Goal: Transaction & Acquisition: Purchase product/service

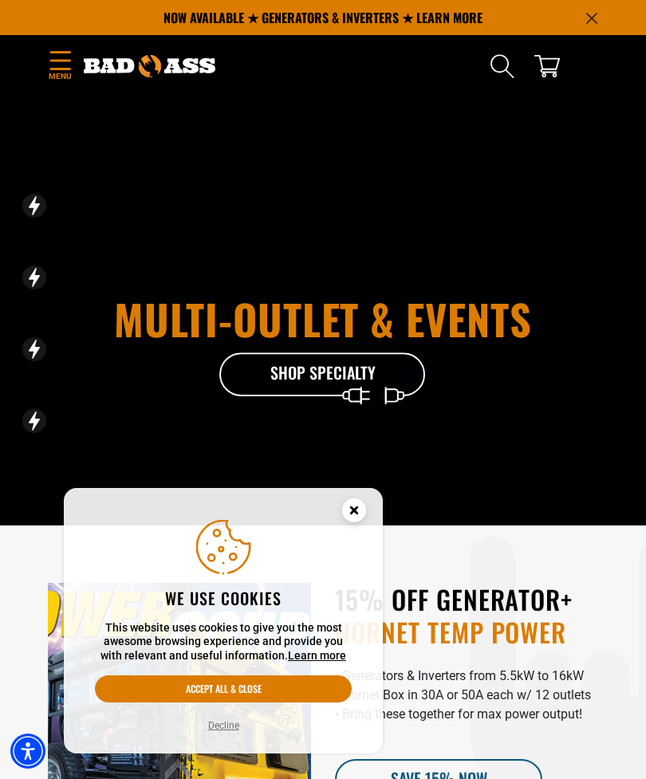
click at [358, 518] on circle "Close this option" at bounding box center [354, 510] width 24 height 24
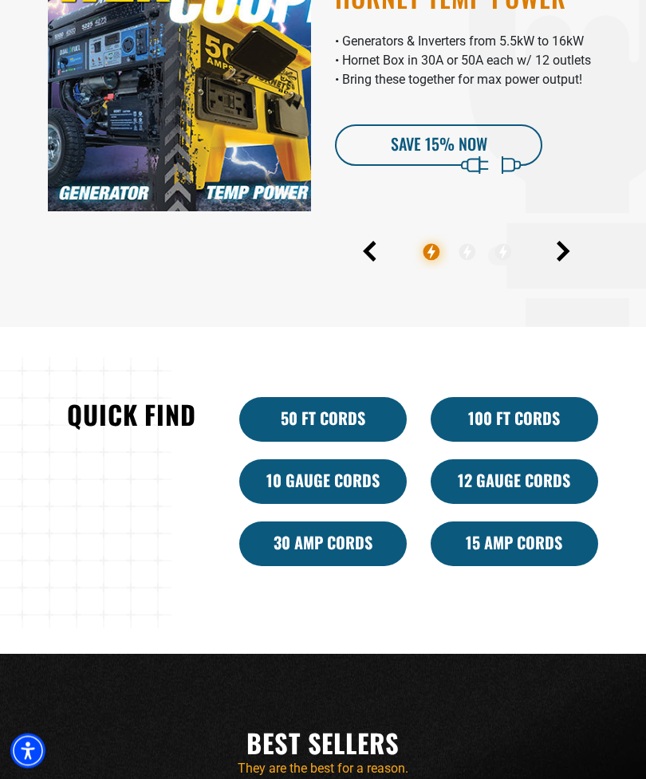
scroll to position [633, 0]
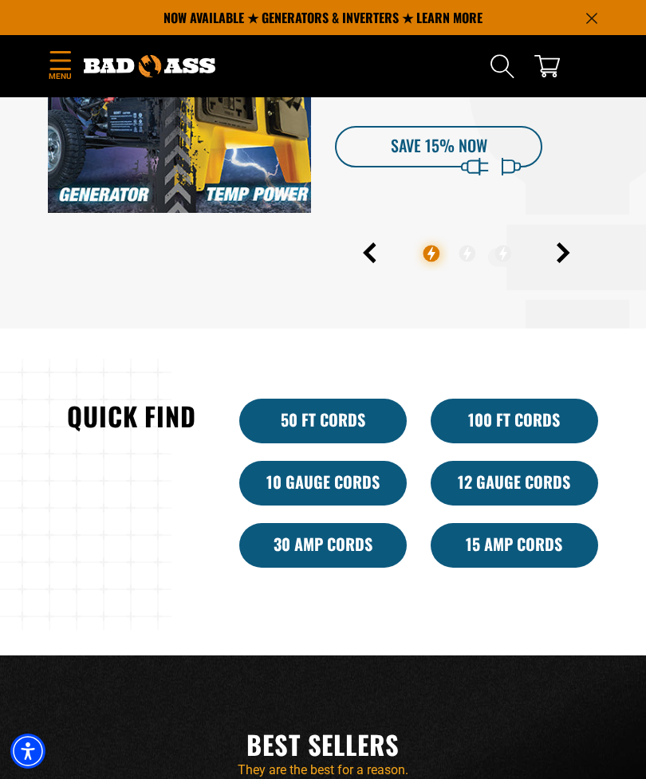
click at [535, 443] on link "100 Ft Cords" at bounding box center [513, 421] width 167 height 45
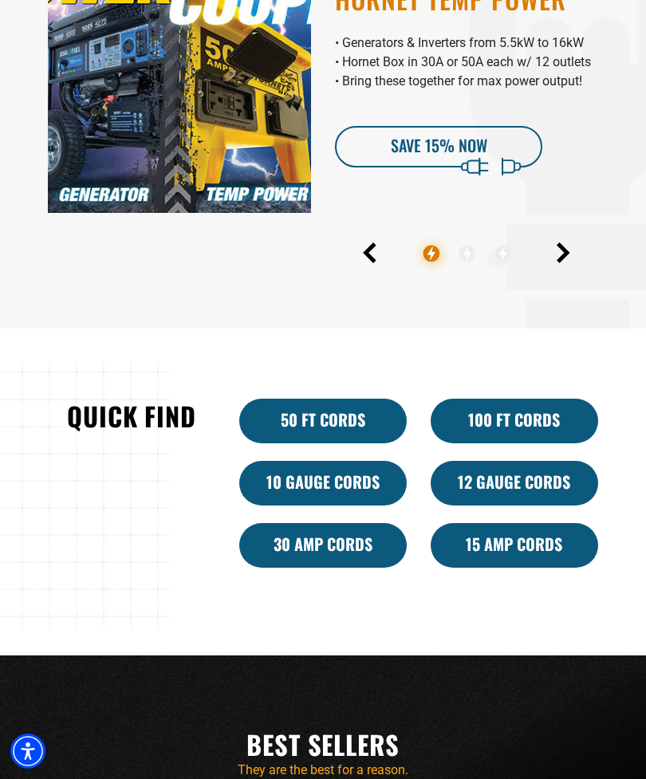
scroll to position [684, 0]
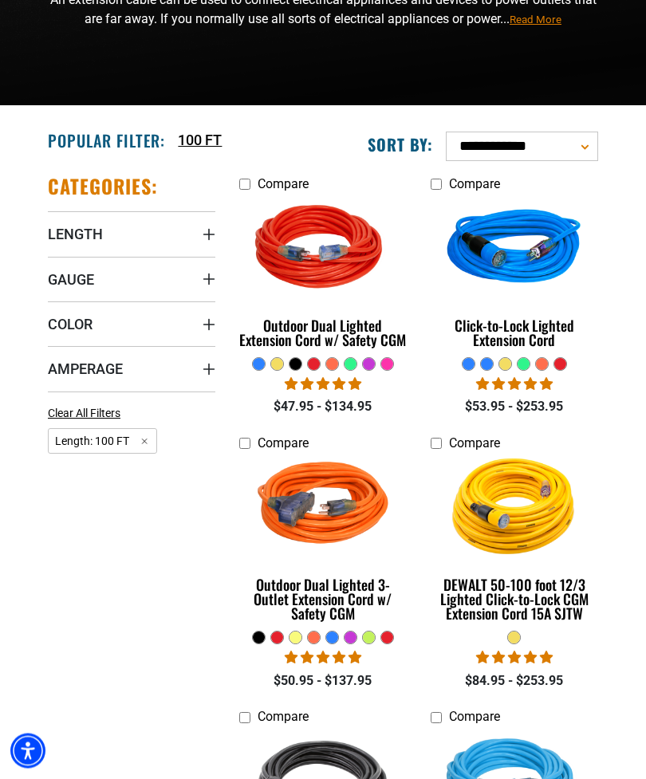
scroll to position [214, 0]
click at [70, 280] on span "Gauge" at bounding box center [71, 279] width 46 height 18
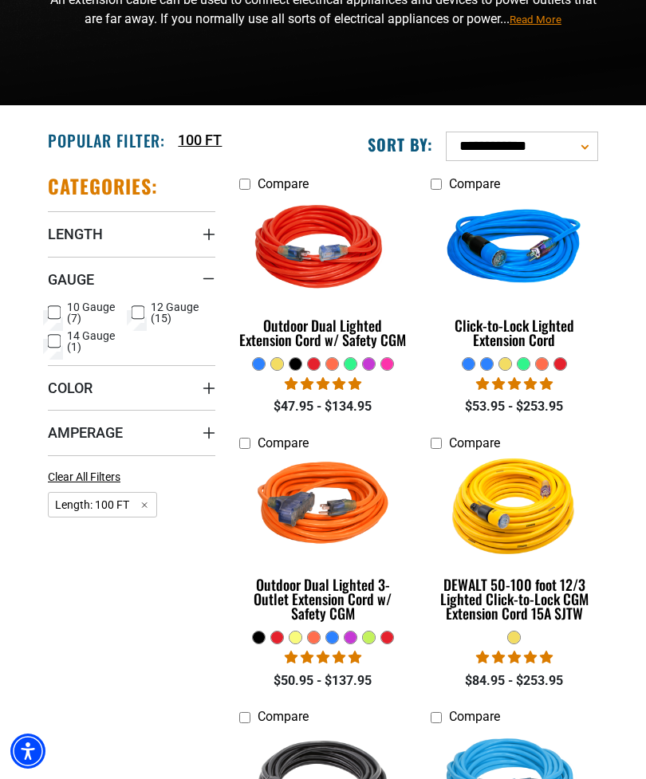
click at [57, 312] on icon at bounding box center [54, 312] width 13 height 21
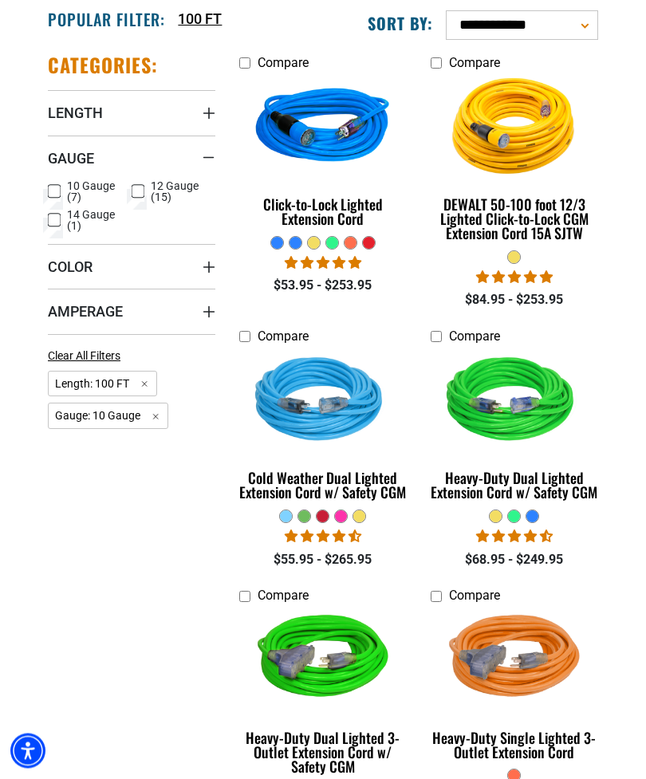
scroll to position [335, 0]
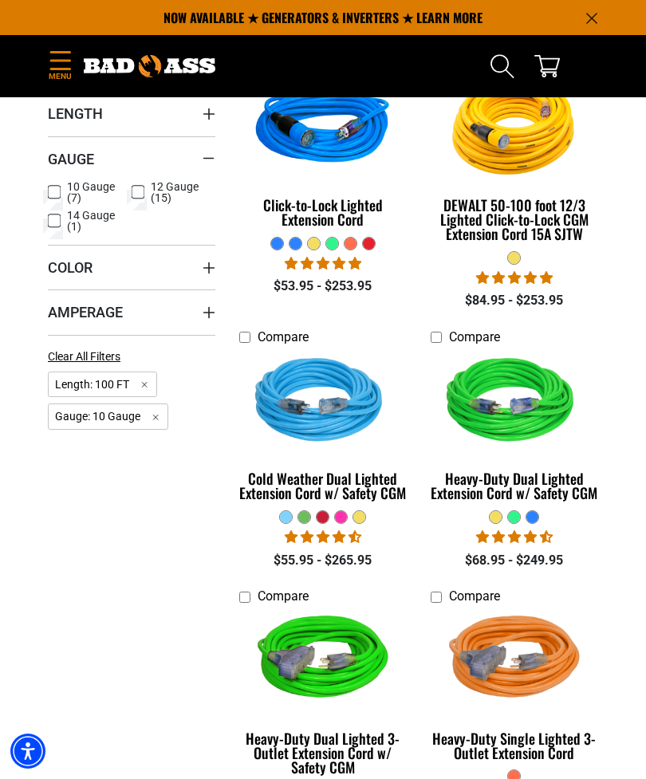
click at [301, 249] on div at bounding box center [295, 244] width 12 height 12
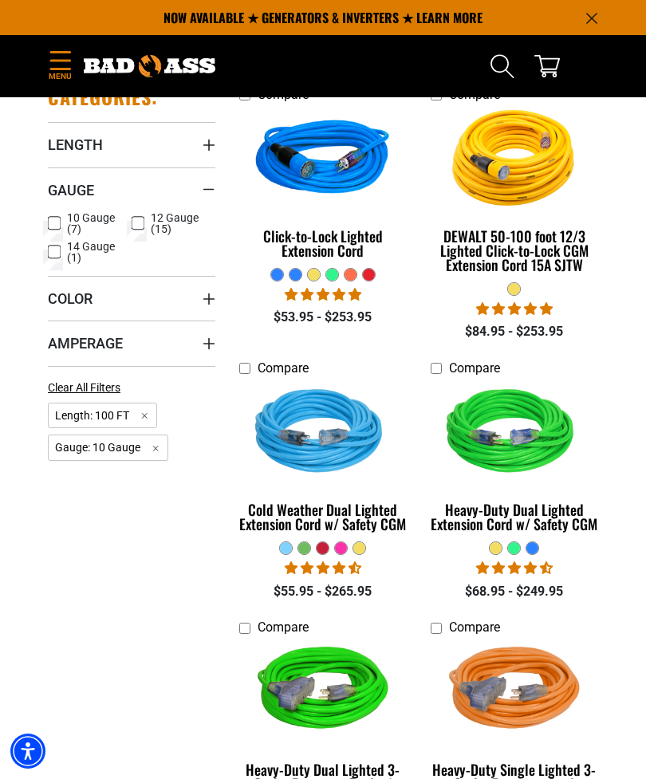
scroll to position [209, 0]
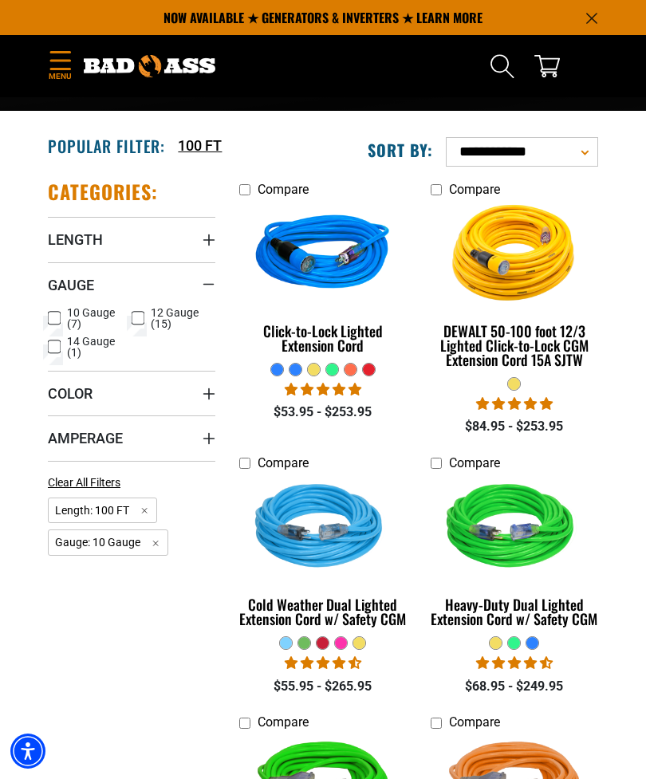
click at [519, 268] on img at bounding box center [514, 254] width 169 height 151
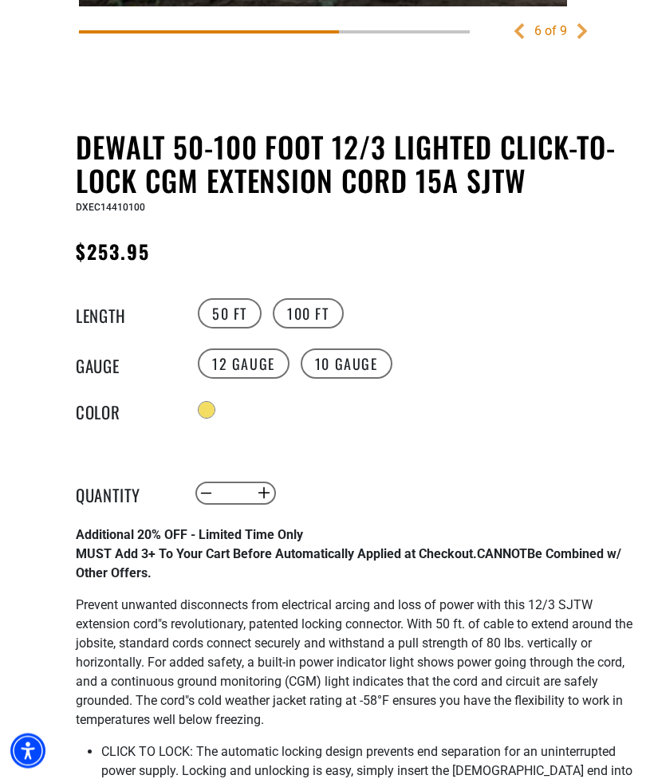
scroll to position [681, 0]
click at [363, 370] on label "10 Gauge" at bounding box center [346, 363] width 92 height 30
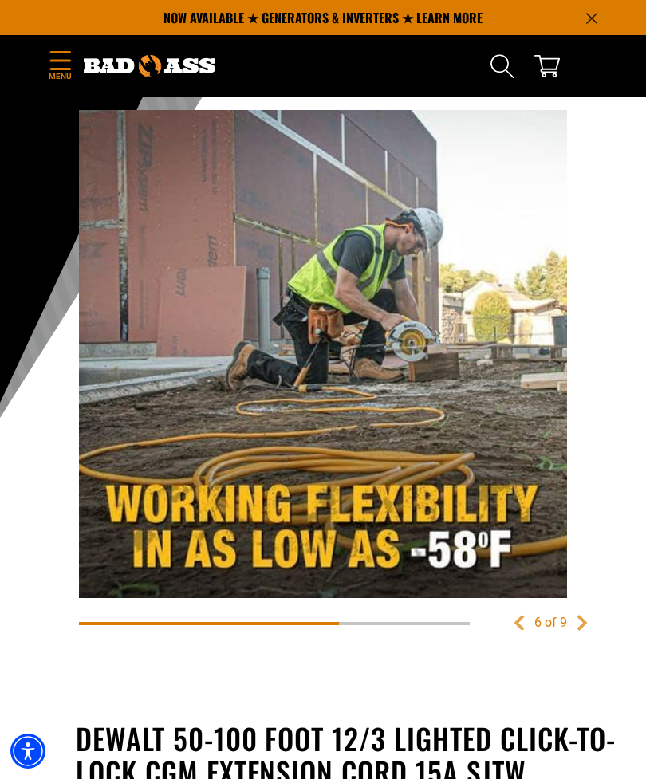
scroll to position [0, 0]
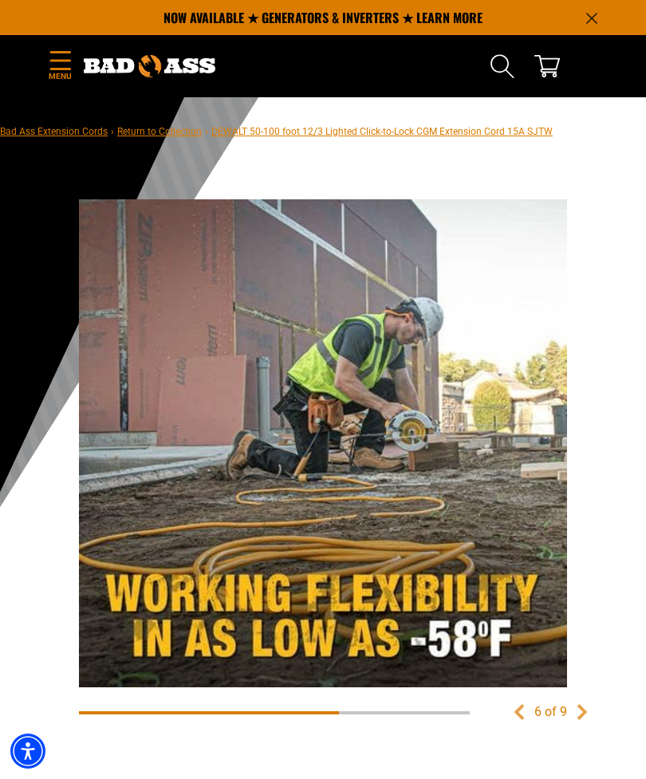
click at [70, 58] on icon "Menu" at bounding box center [61, 60] width 26 height 19
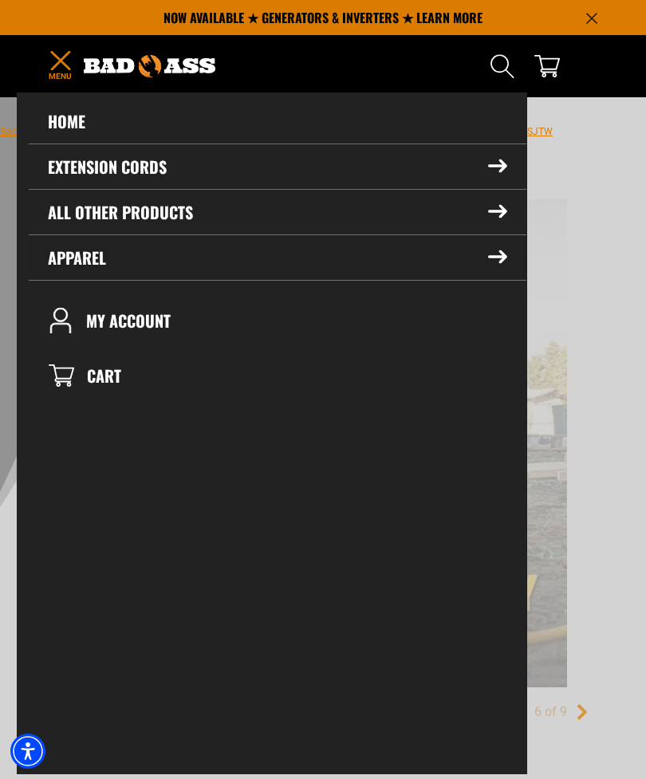
click at [66, 254] on summary "Apparel" at bounding box center [277, 257] width 497 height 45
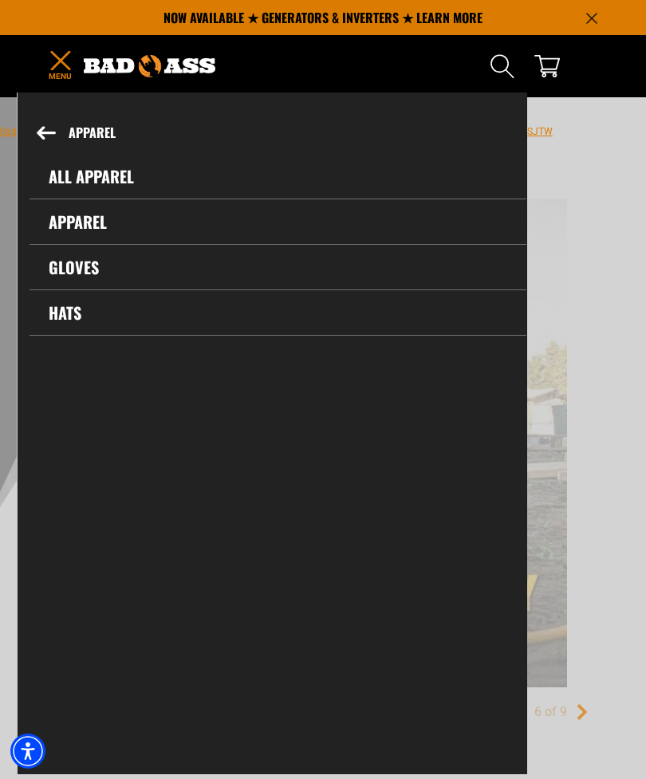
click at [73, 221] on link "Apparel" at bounding box center [277, 221] width 497 height 45
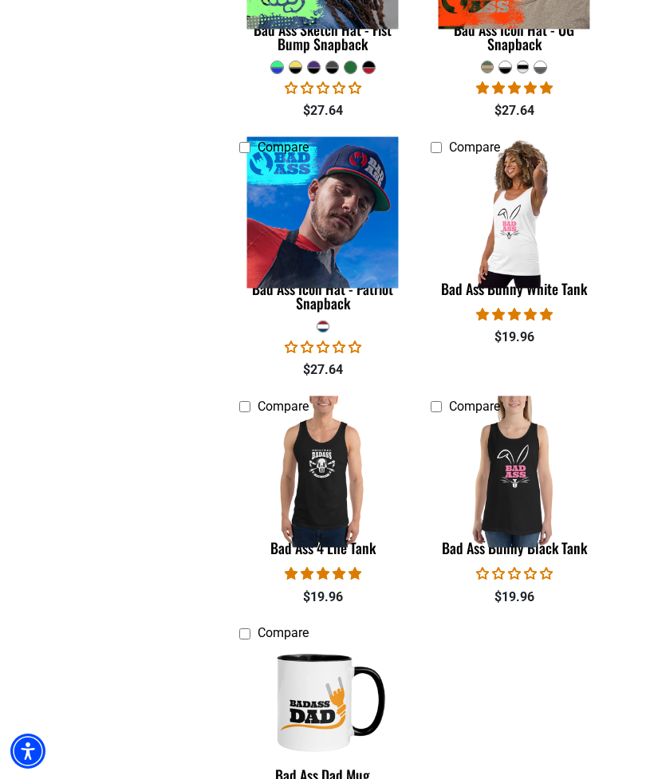
scroll to position [1539, 0]
